Goal: Task Accomplishment & Management: Use online tool/utility

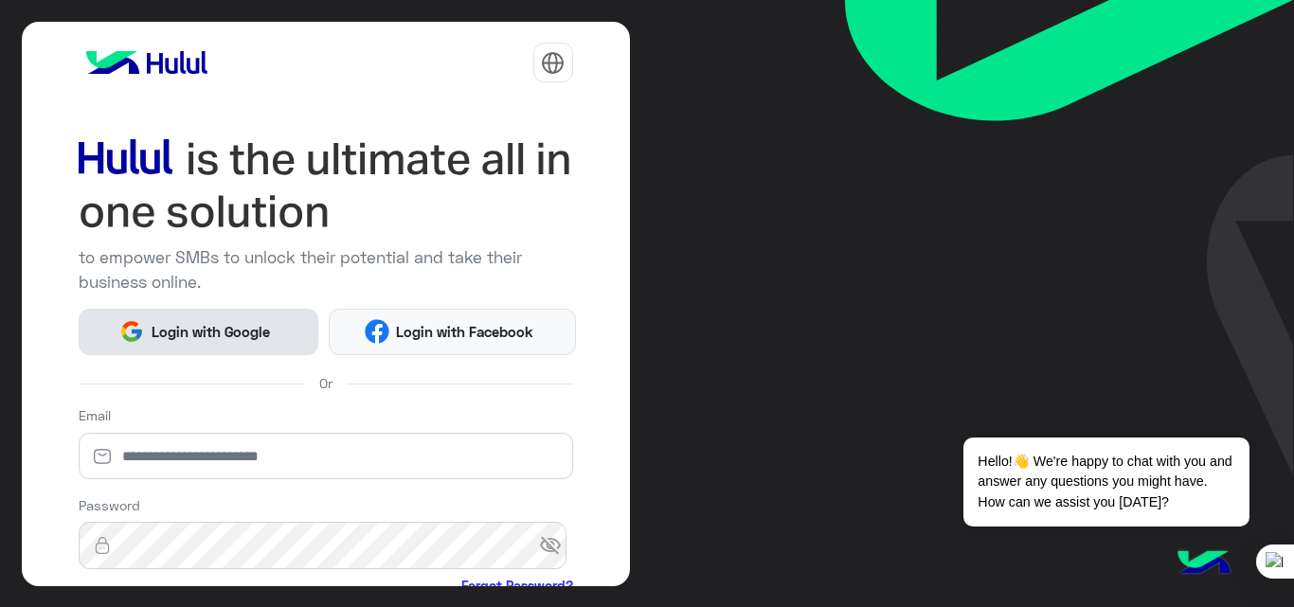
click at [212, 325] on span "Login with Google" at bounding box center [210, 332] width 133 height 22
